Goal: Task Accomplishment & Management: Complete application form

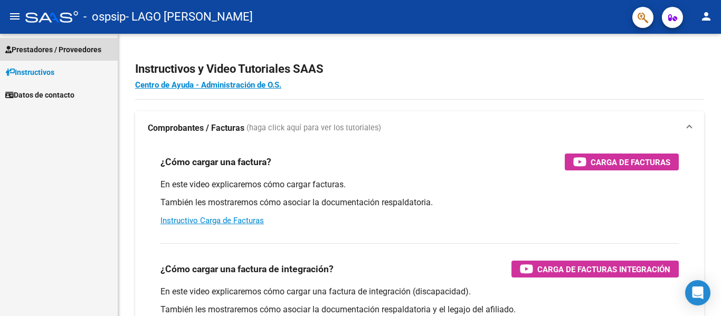
click at [41, 50] on span "Prestadores / Proveedores" at bounding box center [53, 50] width 96 height 12
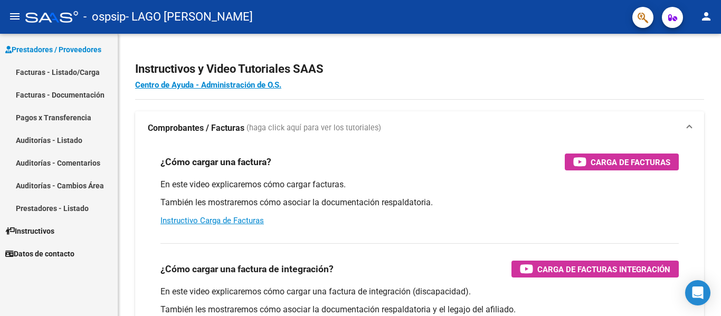
click at [57, 68] on link "Facturas - Listado/Carga" at bounding box center [59, 72] width 118 height 23
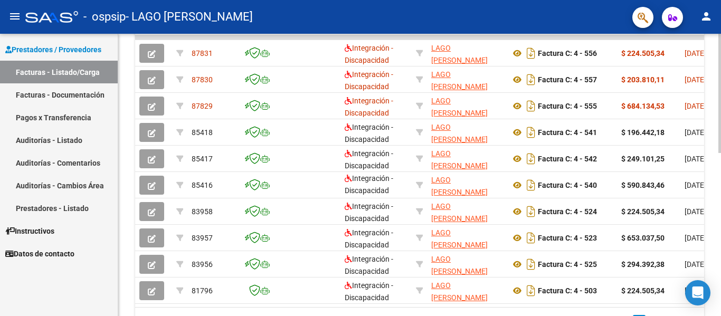
scroll to position [330, 0]
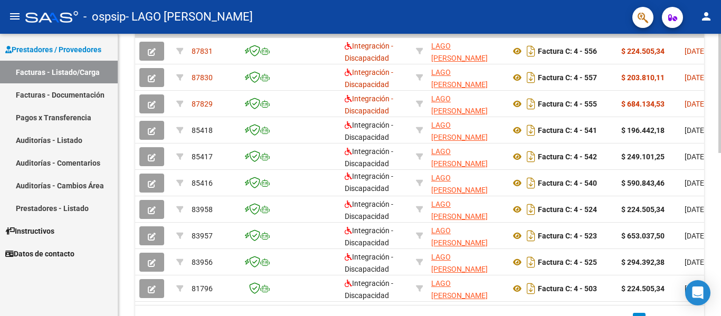
click at [721, 275] on div at bounding box center [720, 235] width 3 height 119
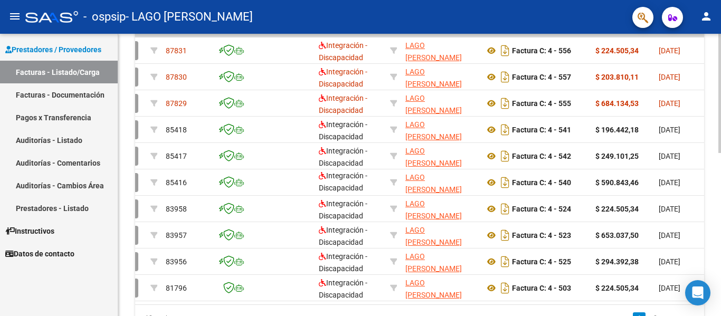
scroll to position [0, 0]
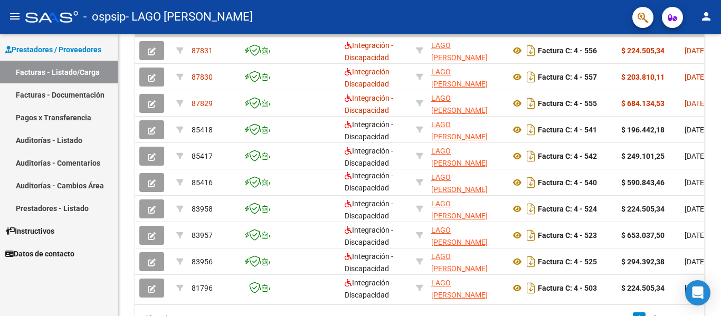
click at [43, 119] on link "Pagos x Transferencia" at bounding box center [59, 117] width 118 height 23
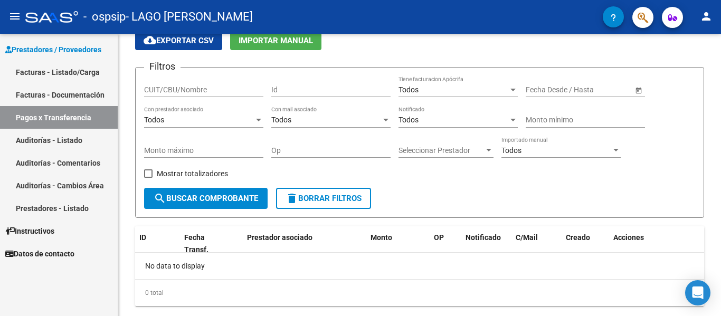
scroll to position [71, 0]
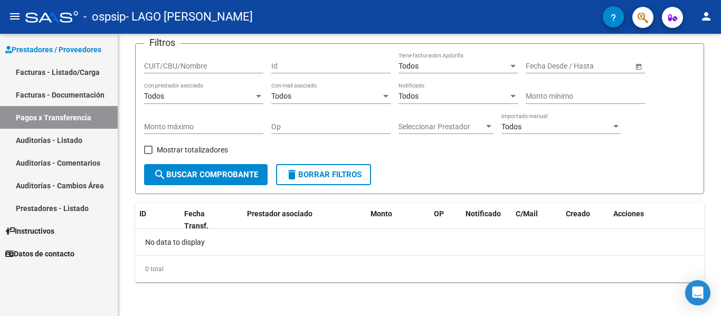
click at [50, 76] on link "Facturas - Listado/Carga" at bounding box center [59, 72] width 118 height 23
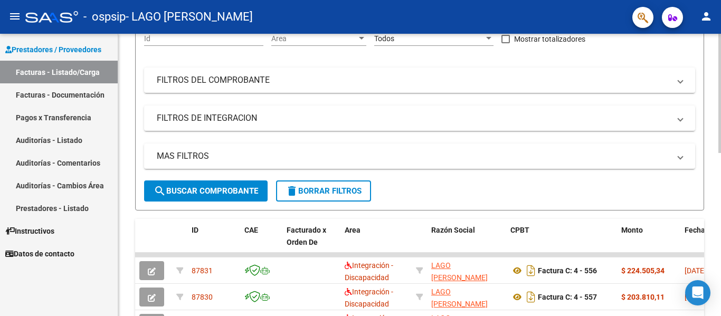
scroll to position [330, 0]
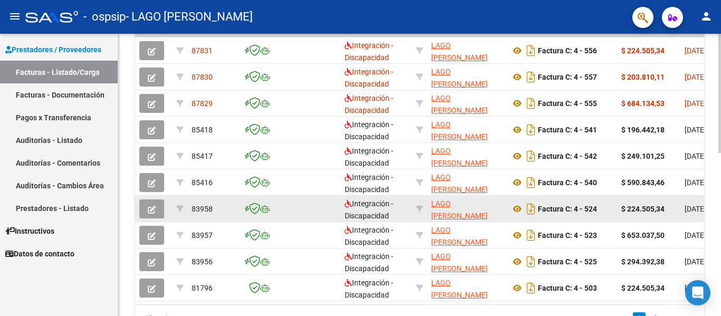
click at [274, 213] on div at bounding box center [262, 209] width 34 height 12
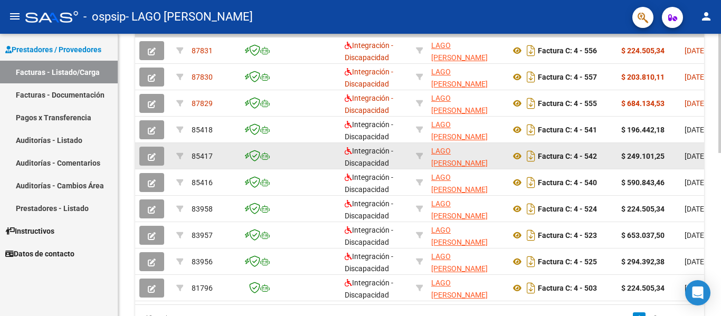
click at [162, 156] on button "button" at bounding box center [151, 156] width 25 height 19
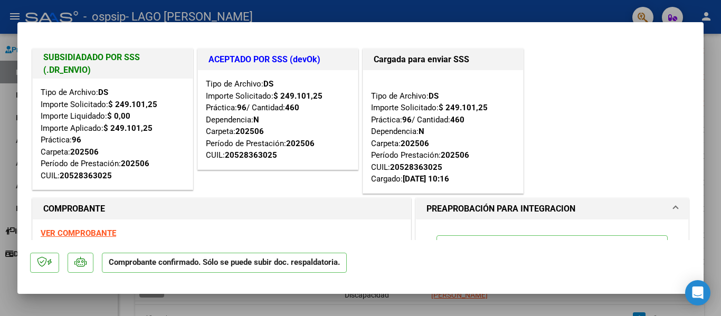
click at [95, 299] on div at bounding box center [360, 158] width 721 height 316
type input "$ 0,00"
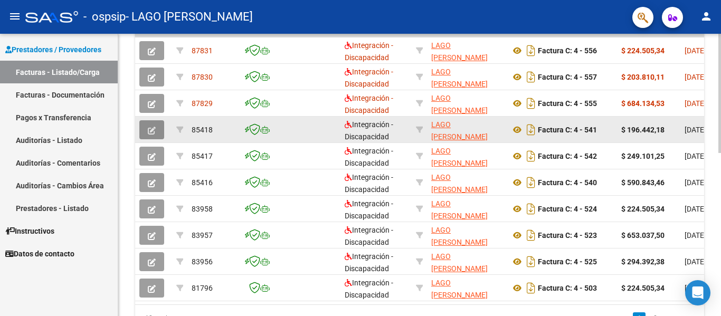
click at [148, 137] on button "button" at bounding box center [151, 129] width 25 height 19
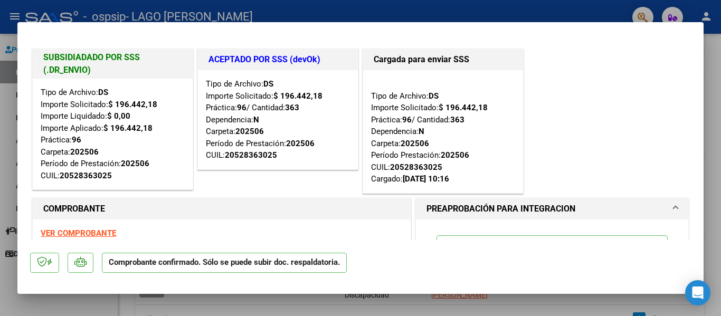
click at [89, 295] on div at bounding box center [360, 158] width 721 height 316
type input "$ 0,00"
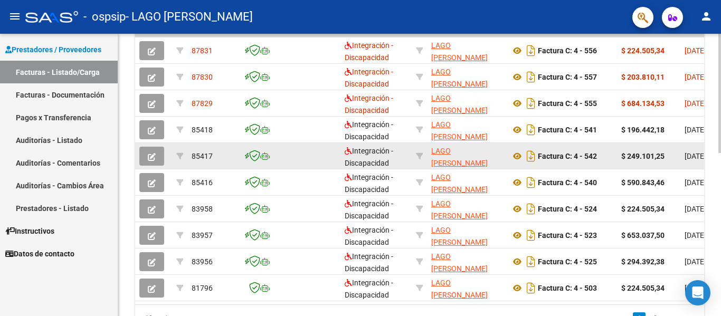
click at [158, 151] on button "button" at bounding box center [151, 156] width 25 height 19
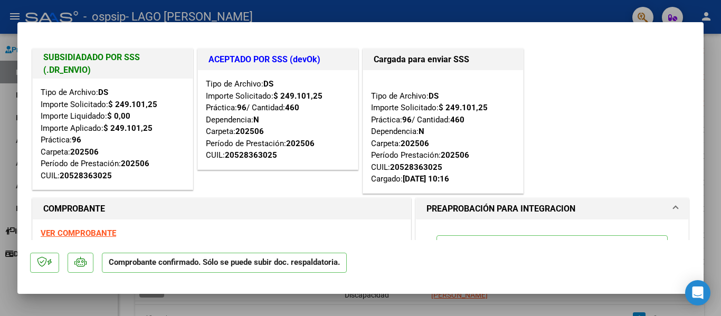
click at [86, 302] on div at bounding box center [360, 158] width 721 height 316
type input "$ 0,00"
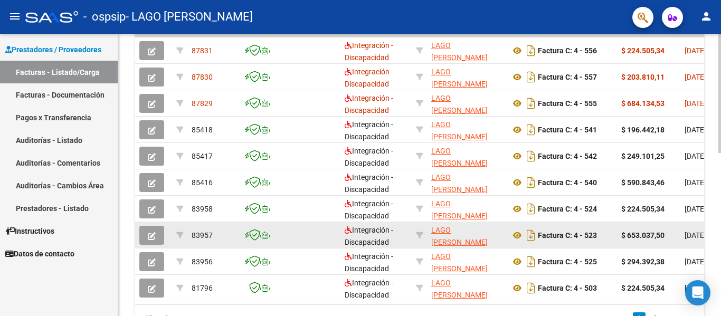
click at [146, 236] on button "button" at bounding box center [151, 235] width 25 height 19
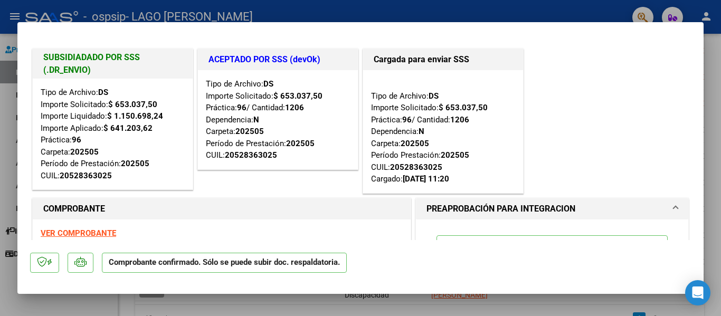
click at [98, 296] on div at bounding box center [360, 158] width 721 height 316
type input "$ 0,00"
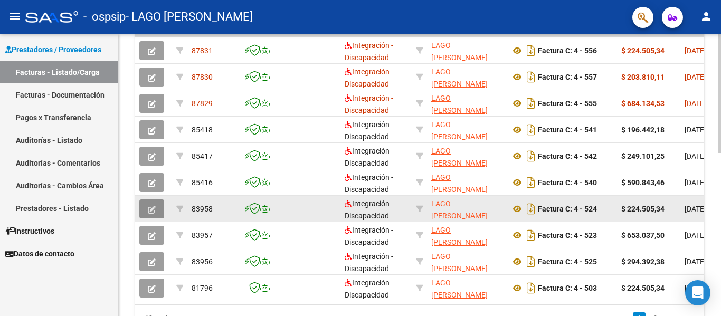
click at [147, 210] on button "button" at bounding box center [151, 209] width 25 height 19
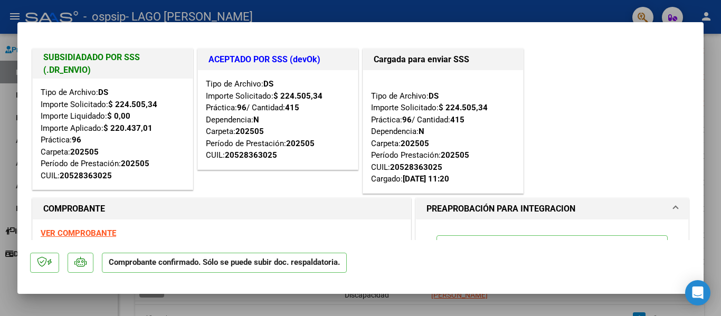
drag, startPoint x: 100, startPoint y: 300, endPoint x: 109, endPoint y: 282, distance: 20.3
click at [100, 300] on div at bounding box center [360, 158] width 721 height 316
type input "$ 0,00"
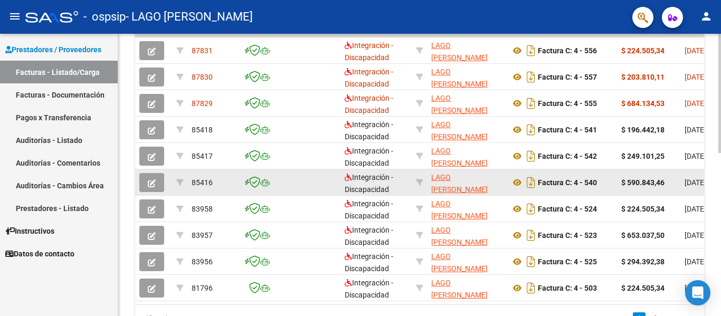
click at [155, 178] on span "button" at bounding box center [152, 183] width 8 height 10
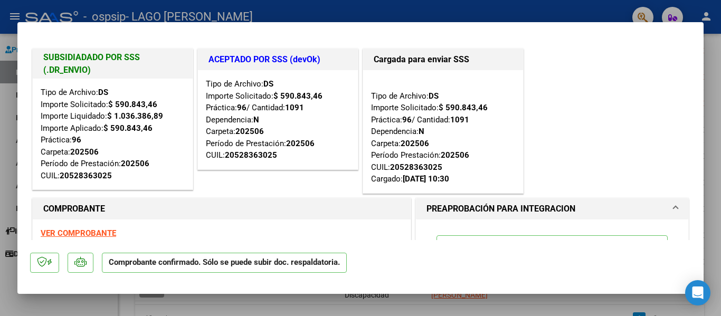
click at [79, 299] on div at bounding box center [360, 158] width 721 height 316
type input "$ 0,00"
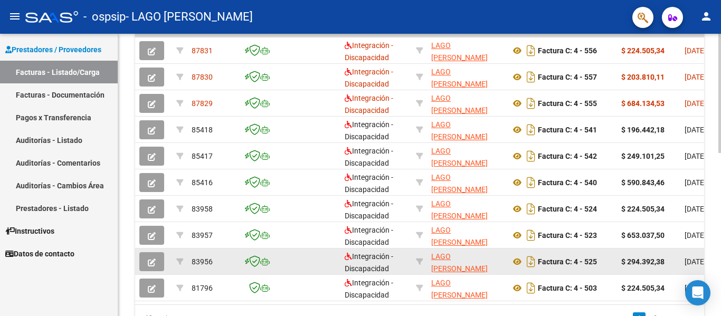
click at [151, 259] on icon "button" at bounding box center [152, 263] width 8 height 8
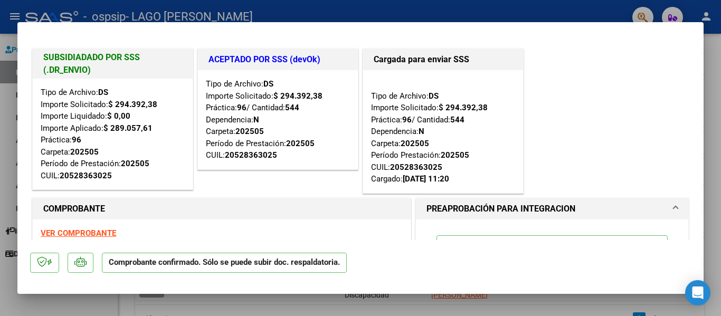
click at [109, 303] on div at bounding box center [360, 158] width 721 height 316
type input "$ 0,00"
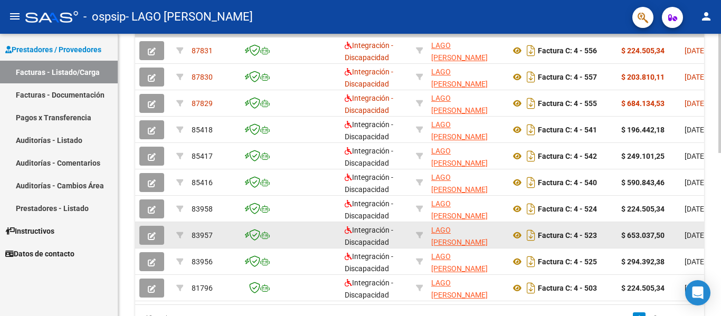
scroll to position [382, 0]
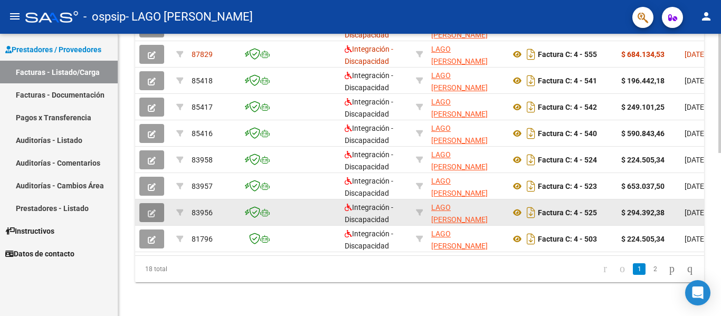
click at [154, 214] on button "button" at bounding box center [151, 212] width 25 height 19
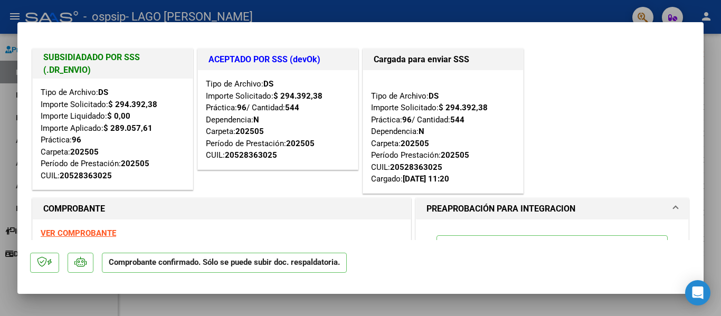
click at [103, 302] on div at bounding box center [360, 158] width 721 height 316
type input "$ 0,00"
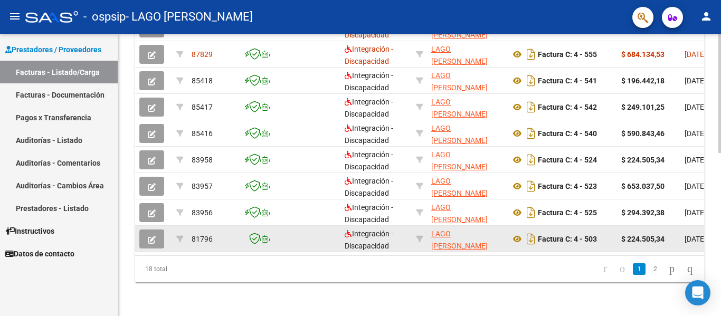
click at [153, 239] on icon "button" at bounding box center [152, 240] width 8 height 8
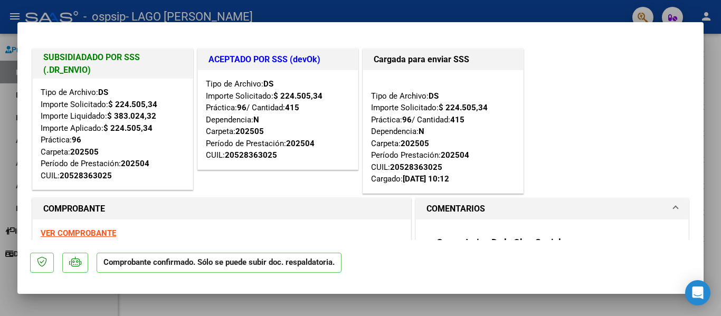
click at [91, 297] on div at bounding box center [360, 158] width 721 height 316
type input "$ 0,00"
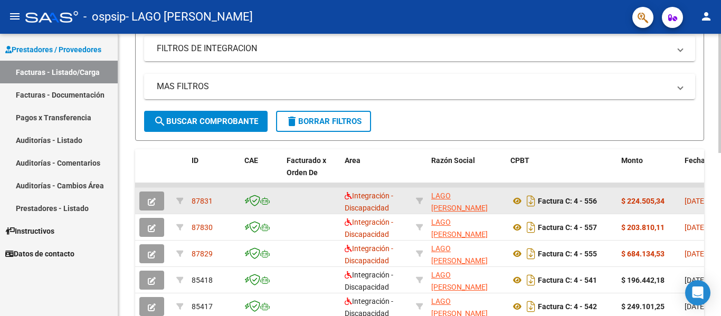
scroll to position [224, 0]
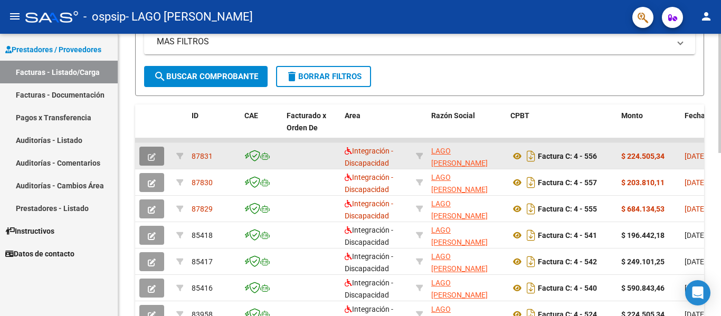
click at [155, 158] on icon "button" at bounding box center [152, 157] width 8 height 8
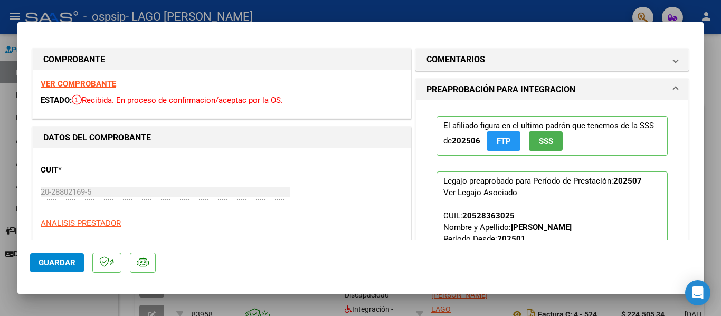
click at [91, 302] on div at bounding box center [360, 158] width 721 height 316
type input "$ 0,00"
